Goal: Check status: Check status

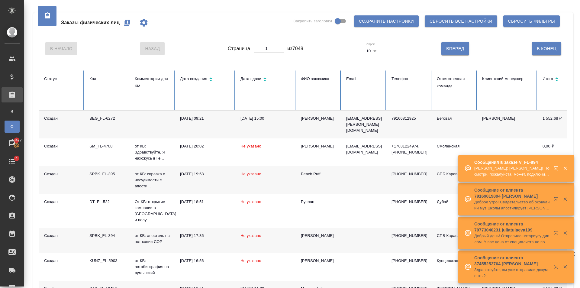
click at [505, 175] on p "[PERSON_NAME]: [PERSON_NAME]! Посмотри, пожалуйста, может, подключим ЛКУА? Мне …" at bounding box center [511, 171] width 75 height 12
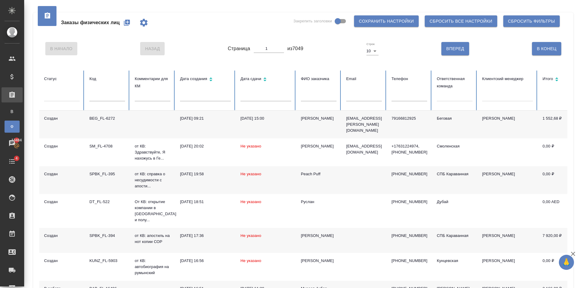
click at [126, 21] on icon "button" at bounding box center [127, 23] width 6 height 6
click at [328, 101] on input "text" at bounding box center [319, 97] width 36 height 8
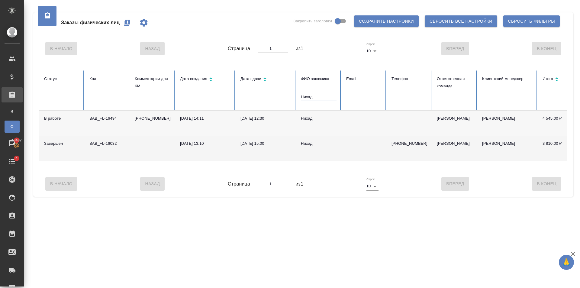
type input "Нихад"
click at [340, 150] on td "Нихад" at bounding box center [318, 148] width 45 height 25
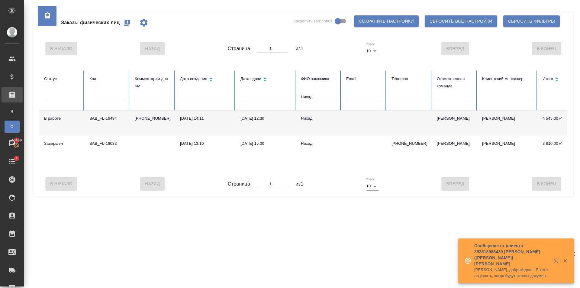
click at [228, 128] on td "[DATE] 14:11" at bounding box center [205, 123] width 60 height 25
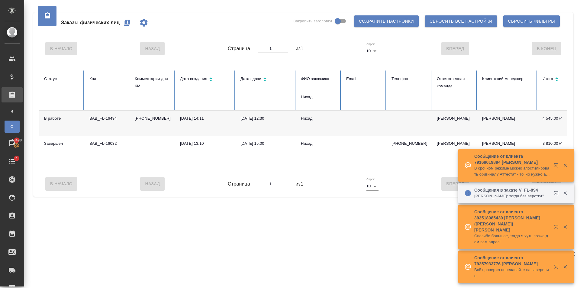
drag, startPoint x: 322, startPoint y: 95, endPoint x: 290, endPoint y: 95, distance: 32.6
click at [268, 92] on tr "Статус Код Комментарии для КМ Дата создания Дата сдачи ФИО заказчика Нихад Emai…" at bounding box center [378, 90] width 679 height 40
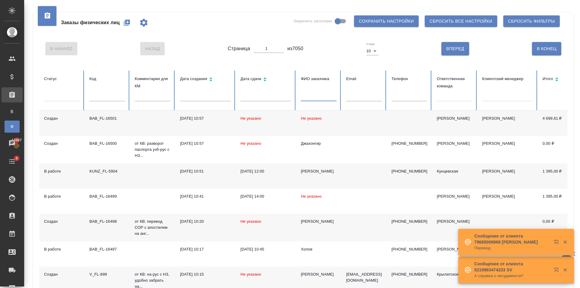
click at [127, 23] on icon "button" at bounding box center [126, 22] width 7 height 7
click at [127, 22] on icon "button" at bounding box center [126, 22] width 7 height 7
